Goal: Task Accomplishment & Management: Manage account settings

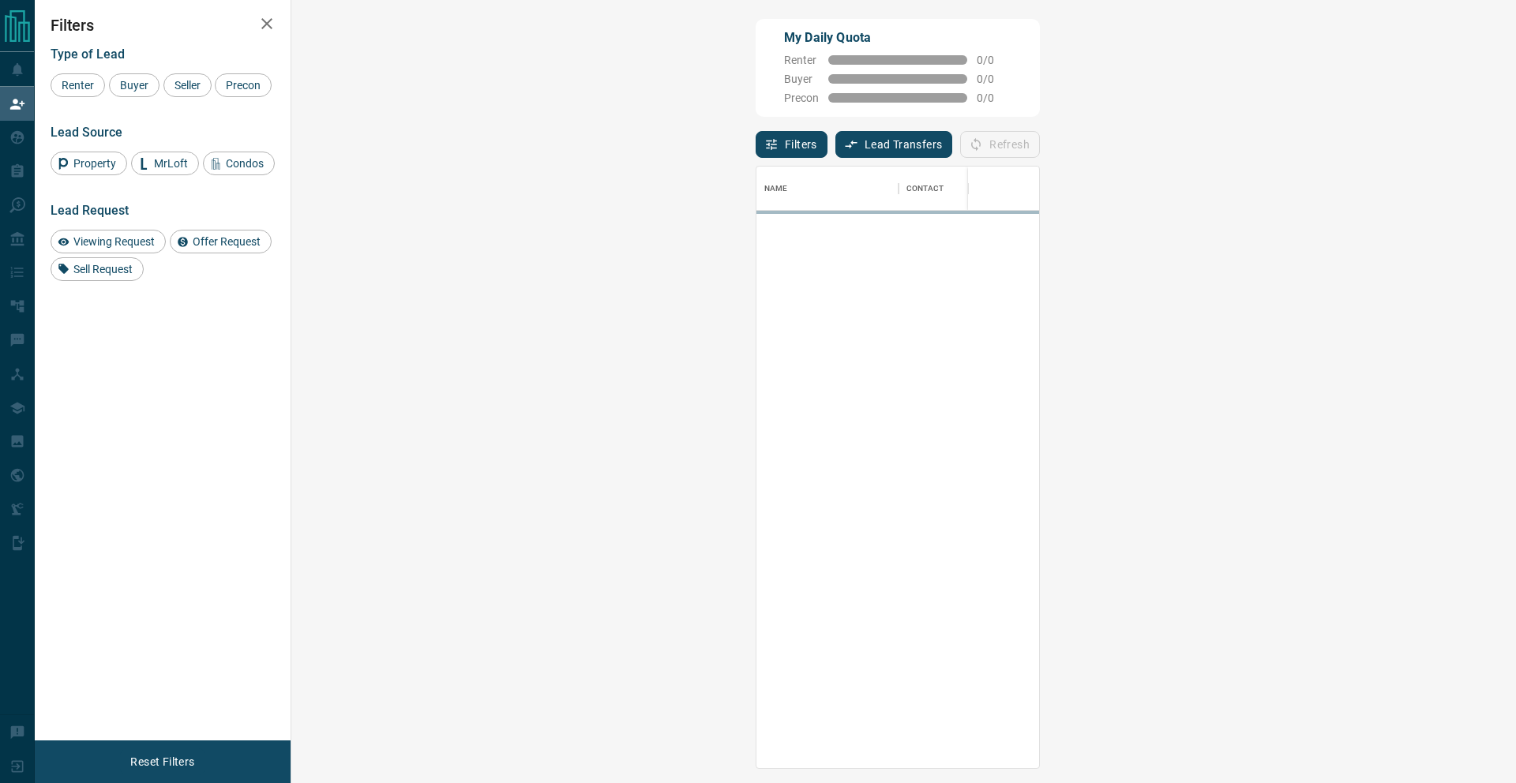
scroll to position [589, 1179]
click at [835, 148] on button "Lead Transfers" at bounding box center [894, 144] width 118 height 27
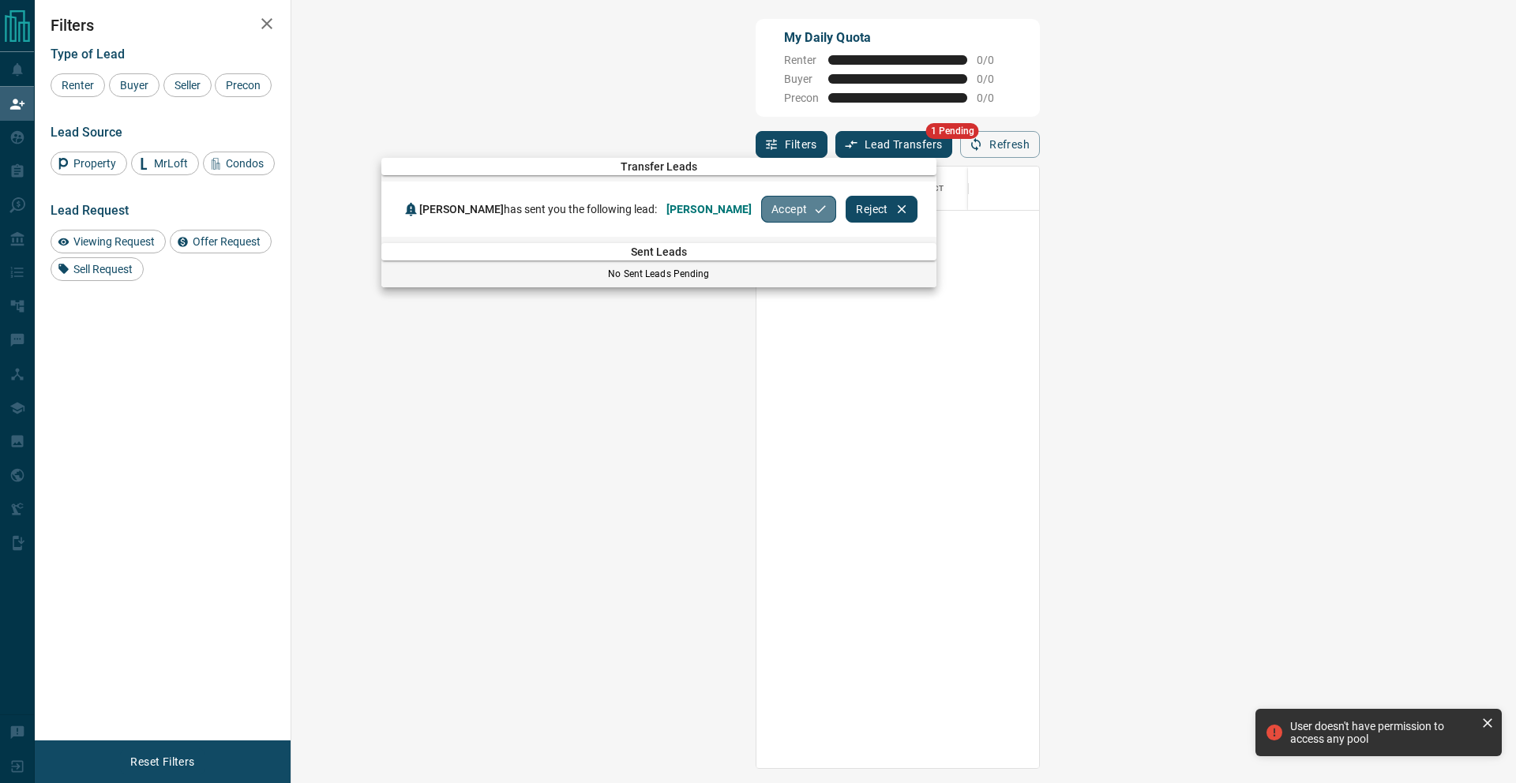
click at [761, 216] on button "Accept" at bounding box center [798, 209] width 75 height 27
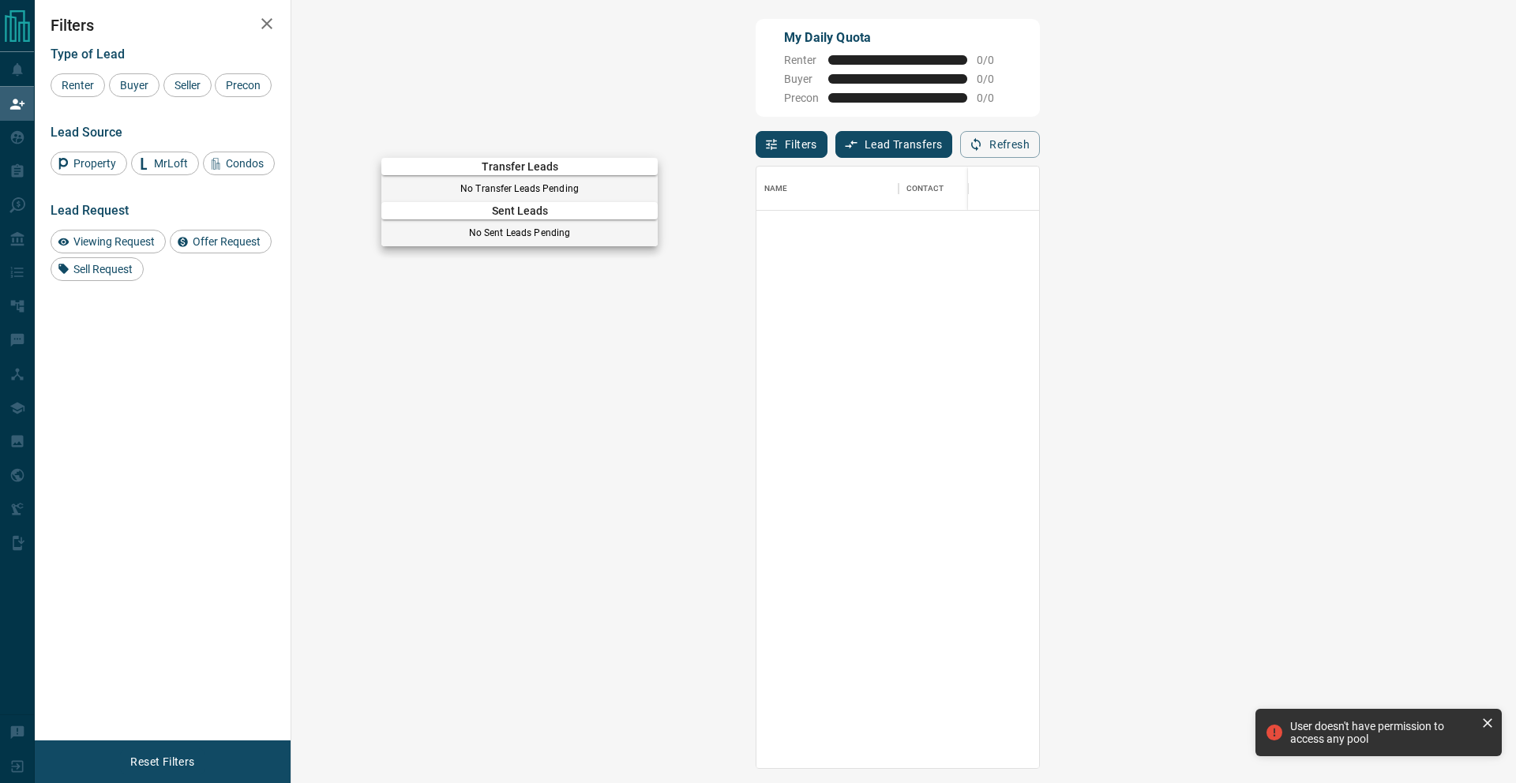
click at [0, 103] on div at bounding box center [758, 391] width 1516 height 783
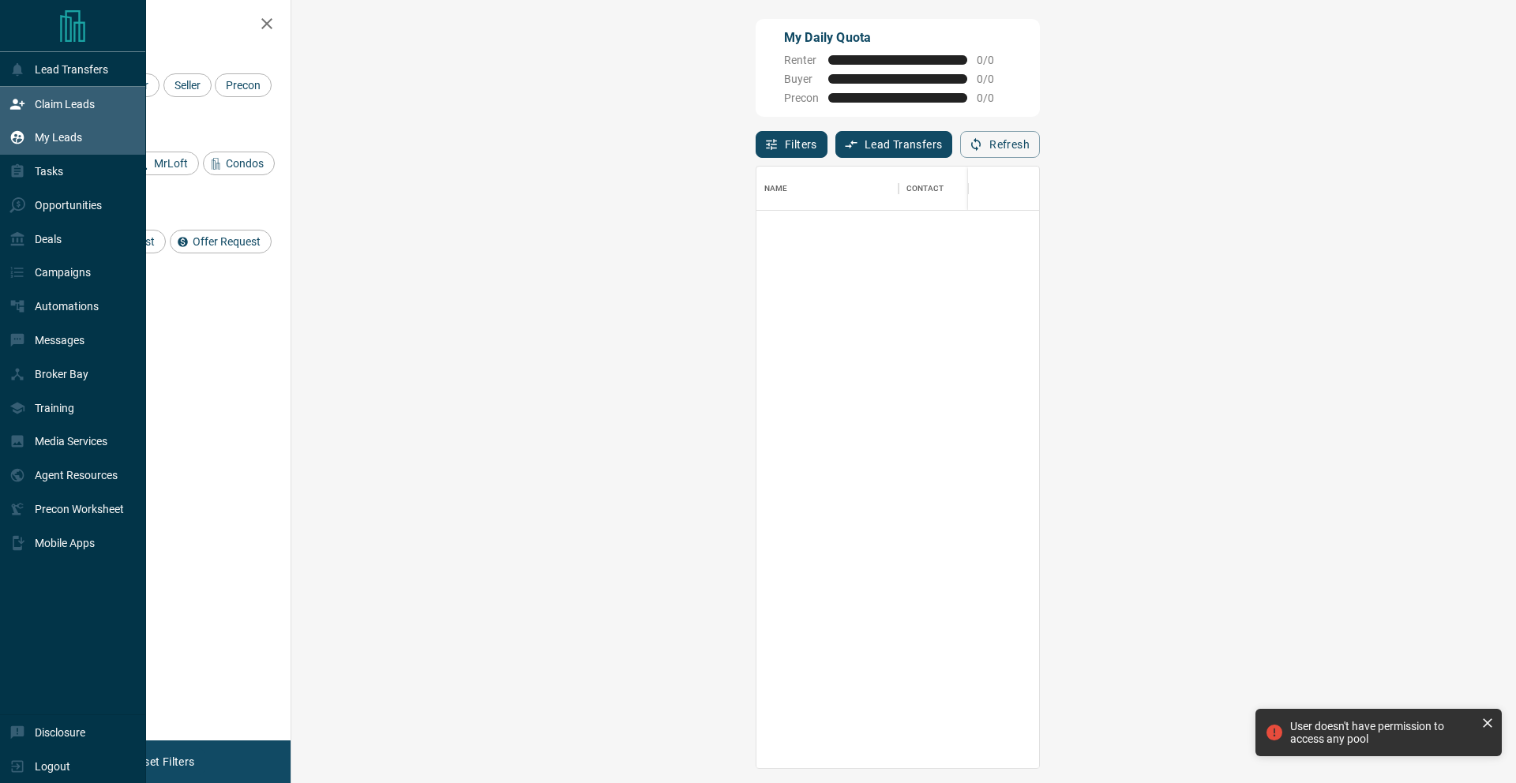
click at [42, 142] on p "My Leads" at bounding box center [58, 137] width 47 height 13
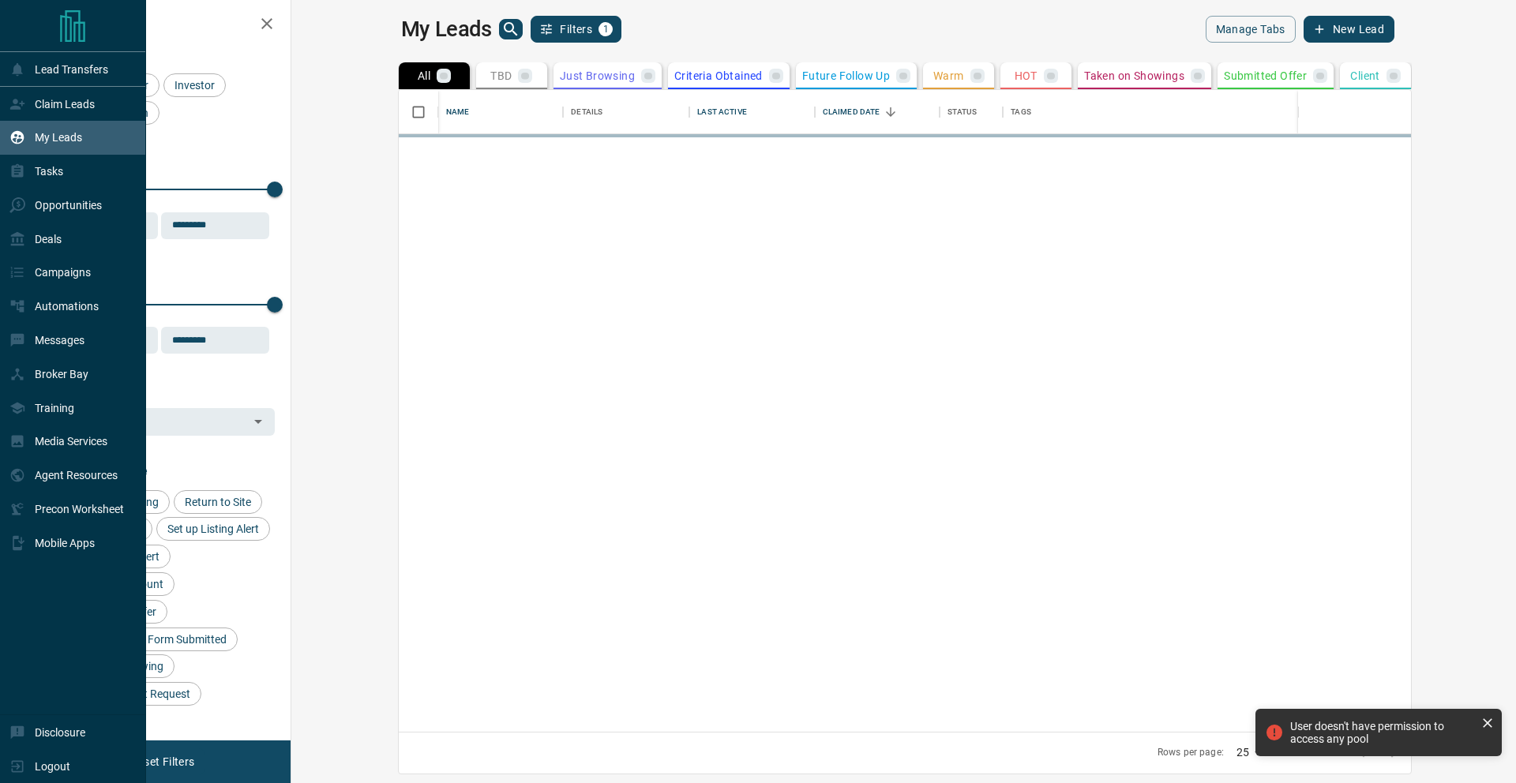
scroll to position [630, 1205]
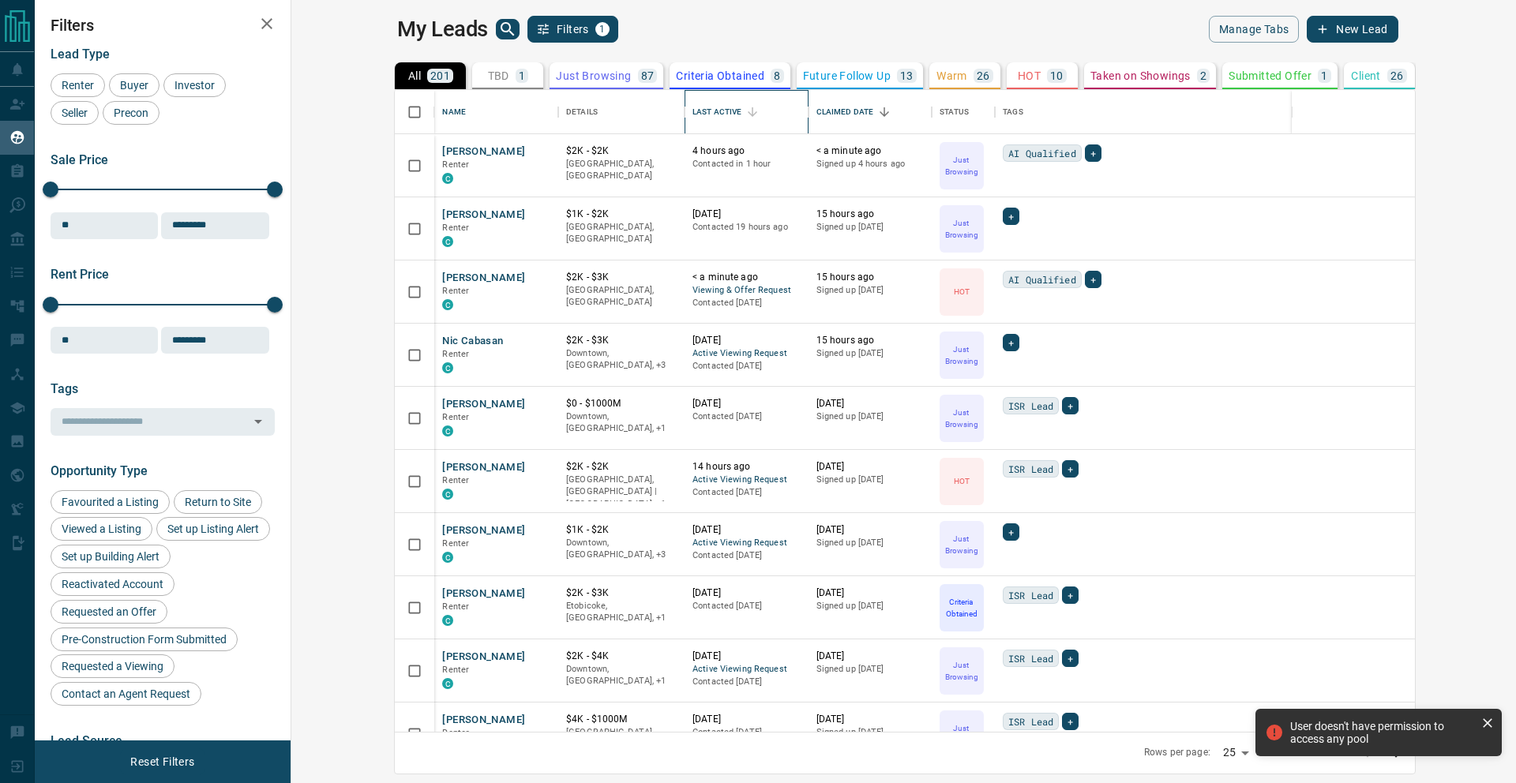
click at [692, 112] on div "Last Active" at bounding box center [716, 112] width 49 height 44
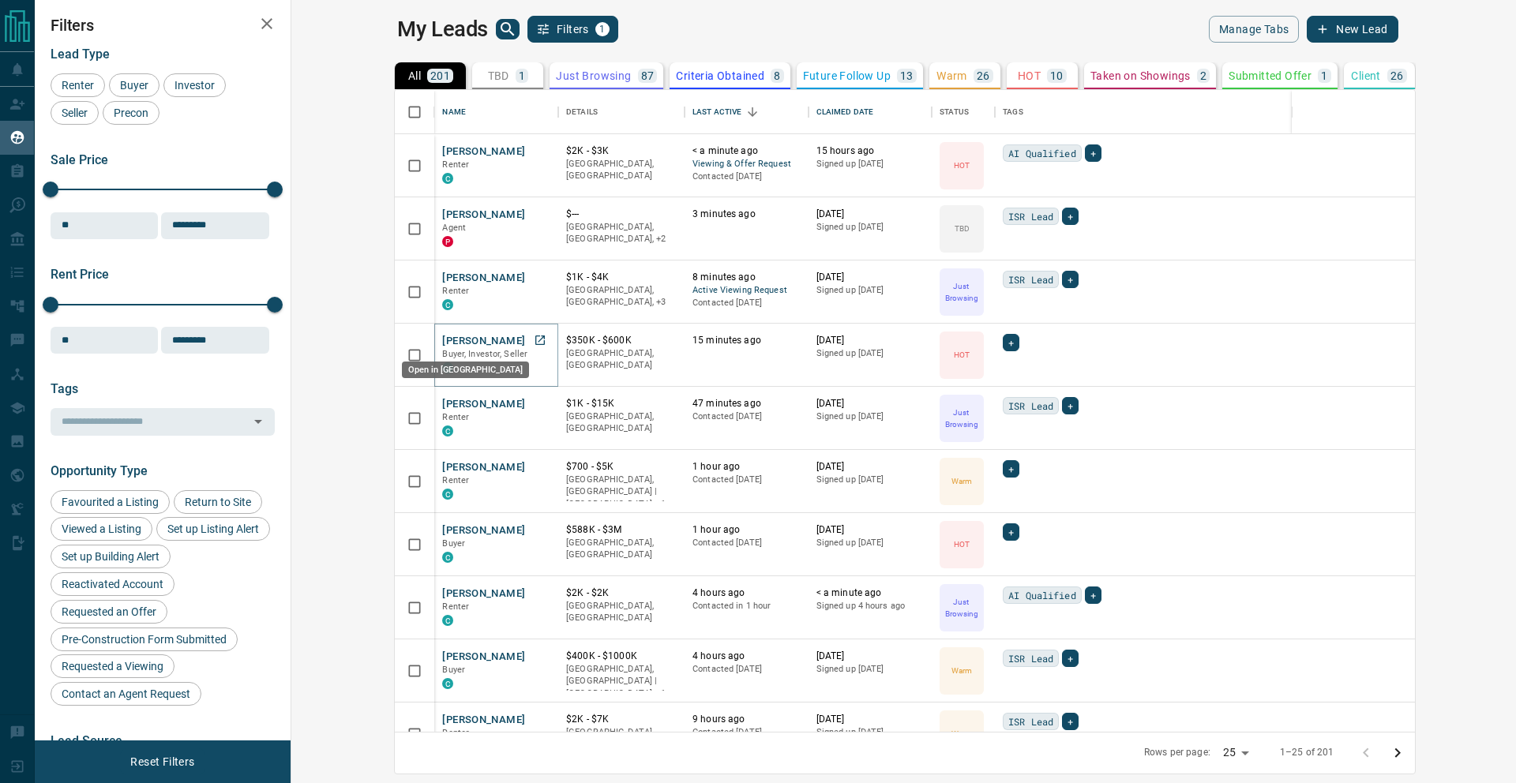
click at [534, 338] on icon "Open in New Tab" at bounding box center [540, 340] width 13 height 13
click at [692, 110] on div "Last Active" at bounding box center [716, 112] width 49 height 44
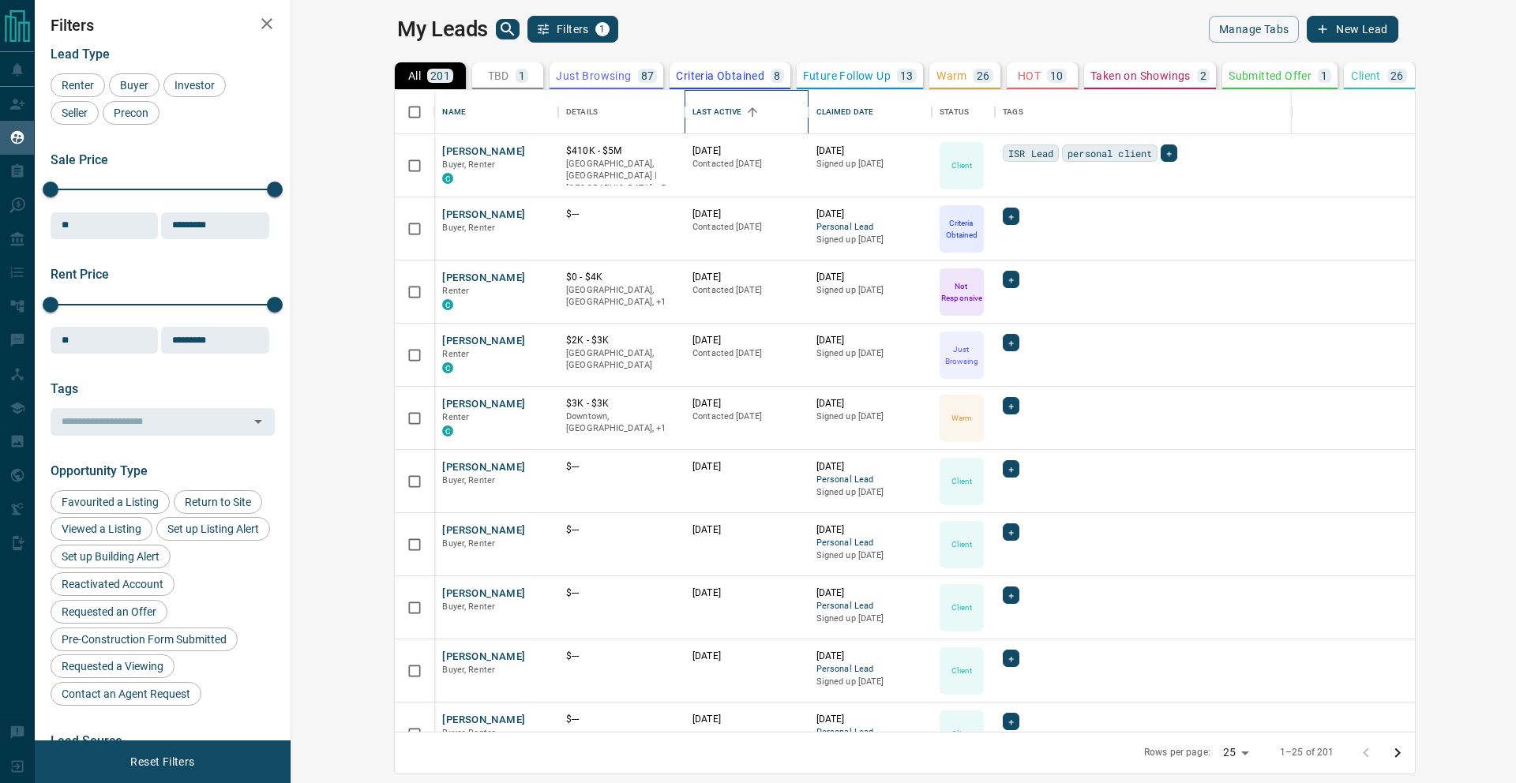
click at [692, 103] on div "Last Active" at bounding box center [716, 112] width 49 height 44
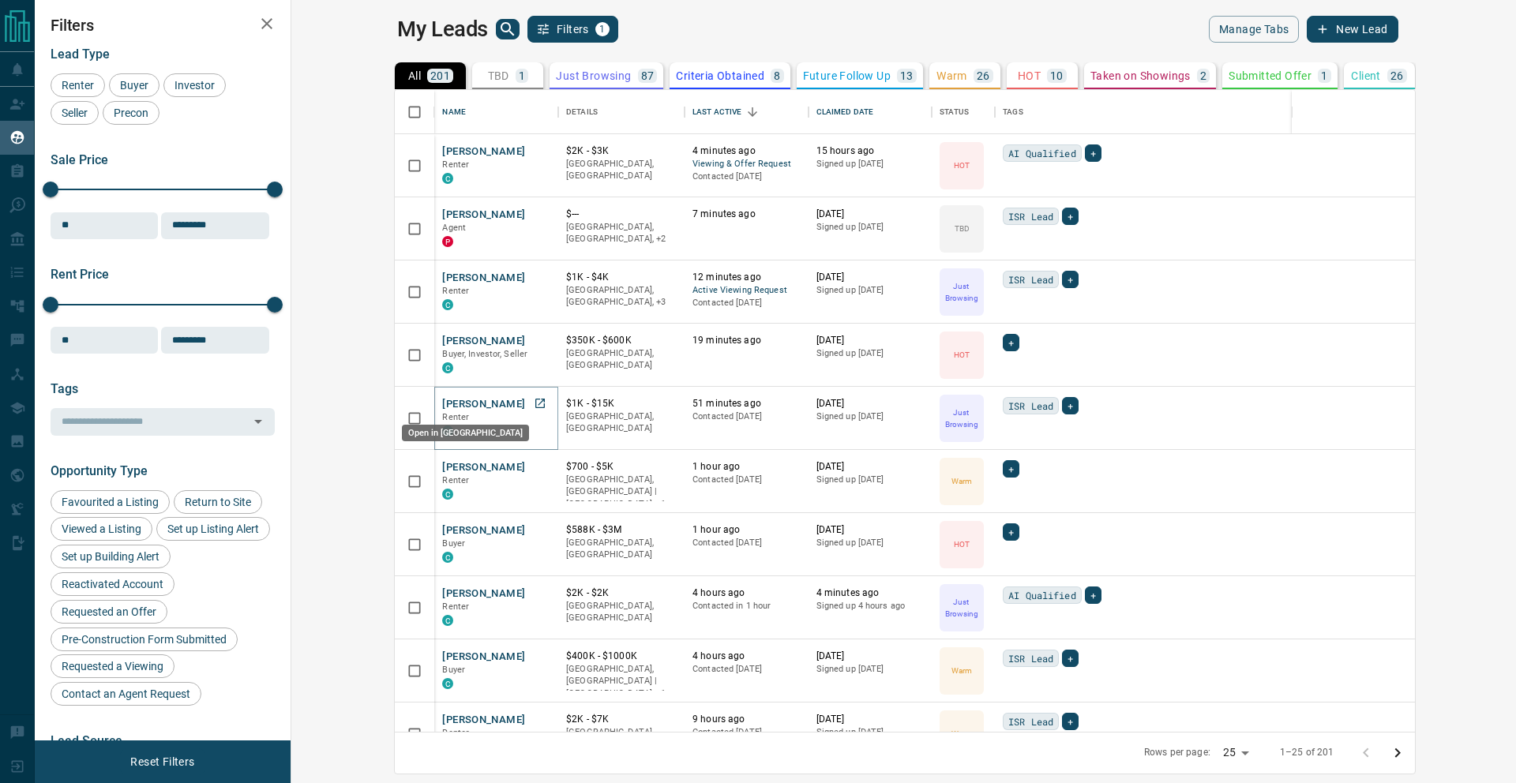
click at [535, 403] on icon "Open in New Tab" at bounding box center [539, 403] width 9 height 9
